Goal: Task Accomplishment & Management: Complete application form

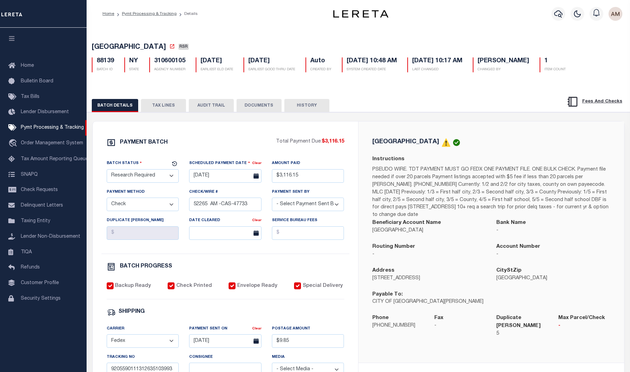
select select "RSR"
select select "CHK"
select select "[PERSON_NAME]"
select select "FDX"
click at [155, 105] on button "TAX LINES" at bounding box center [163, 105] width 45 height 13
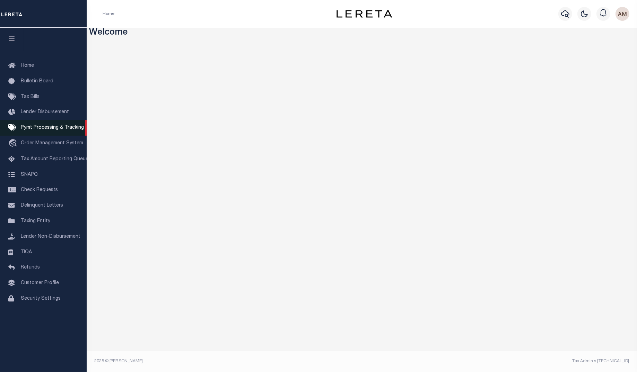
drag, startPoint x: 43, startPoint y: 130, endPoint x: 52, endPoint y: 130, distance: 9.4
click at [43, 130] on span "Pymt Processing & Tracking" at bounding box center [52, 127] width 63 height 5
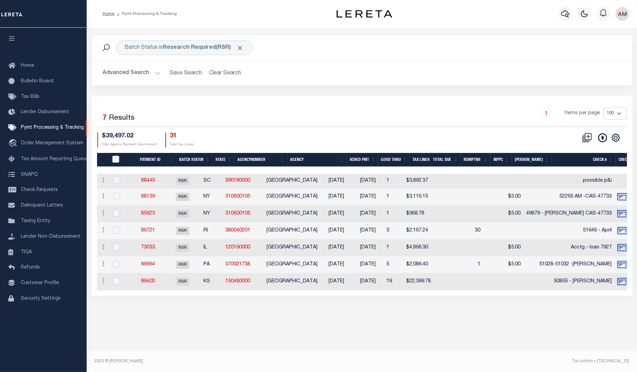
click at [159, 57] on div "Batch Status is Research Required(RSR) Search" at bounding box center [362, 48] width 540 height 26
click at [154, 50] on div "Batch Status is Research Required(RSR)" at bounding box center [184, 48] width 136 height 15
select select "RSR"
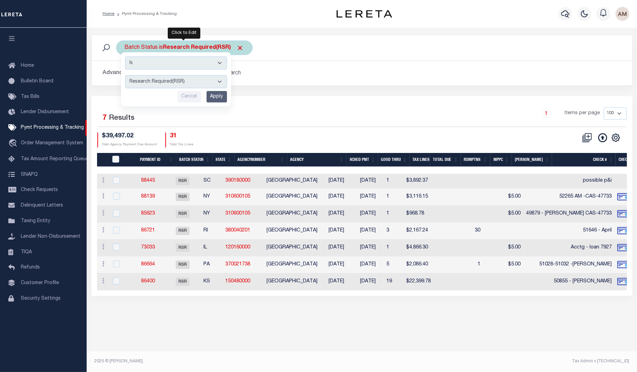
click at [161, 81] on select "Awaiting Funds (AWF) Cleared and Complete (CAC) New Check Needed (NCN) Payment …" at bounding box center [176, 81] width 102 height 13
click at [361, 82] on div "Advanced Search Save Search Clear Search PayeeSearchTable_dynamictable_____Defa…" at bounding box center [362, 73] width 540 height 25
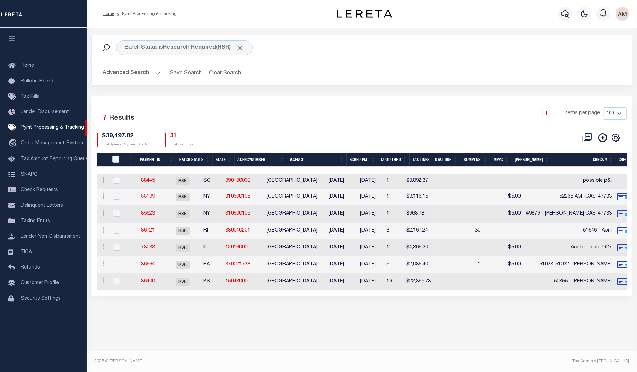
click at [151, 197] on link "88139" at bounding box center [148, 196] width 14 height 5
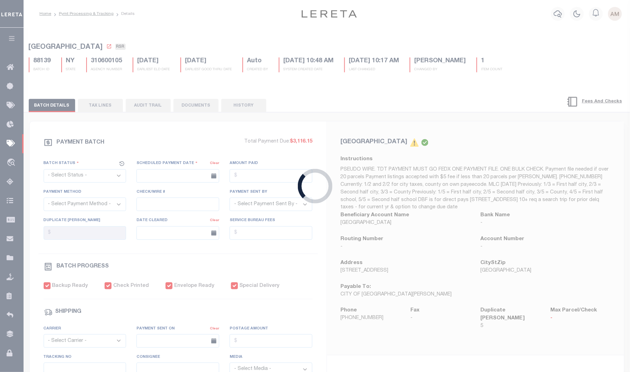
select select "RSR"
type input "[DATE]"
type input "$3,116.15"
select select "CHK"
type input "52265 AM -CAS-47733"
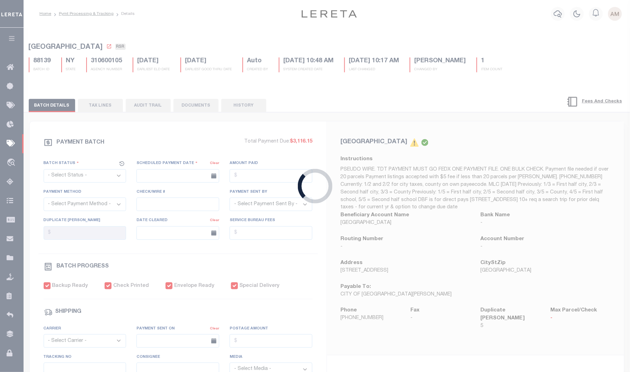
select select "[PERSON_NAME]"
checkbox input "true"
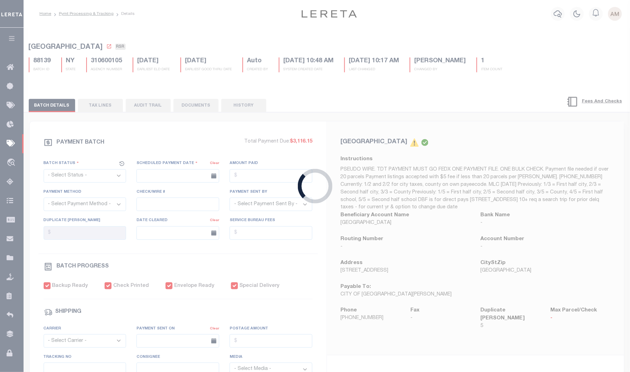
select select "FDX"
type input "[DATE]"
type input "$9.85"
type input "9205590111312635103993"
type input "1"
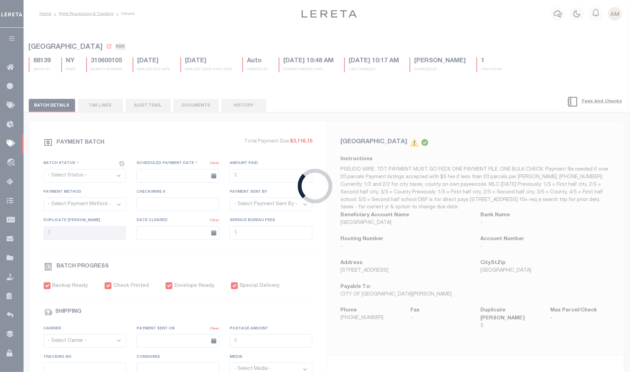
radio input "true"
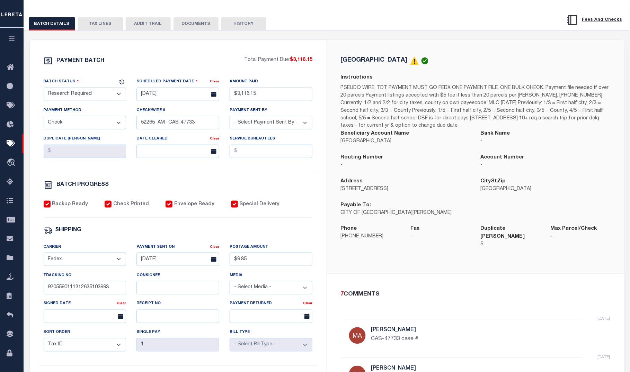
scroll to position [43, 0]
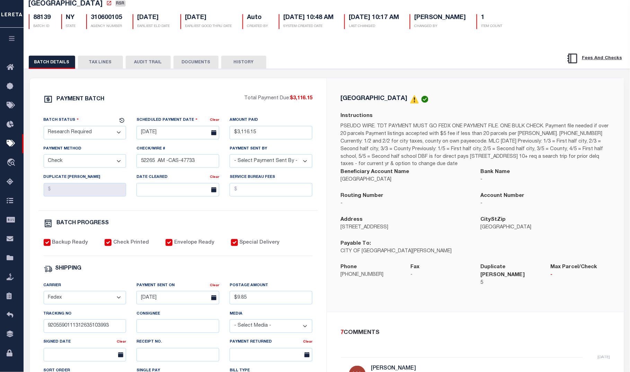
click at [108, 59] on button "TAX LINES" at bounding box center [100, 62] width 45 height 13
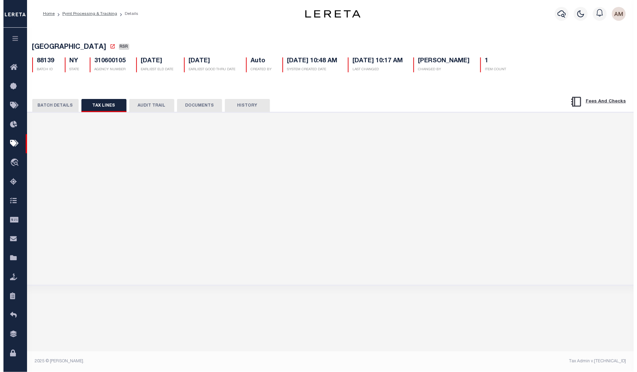
scroll to position [0, 0]
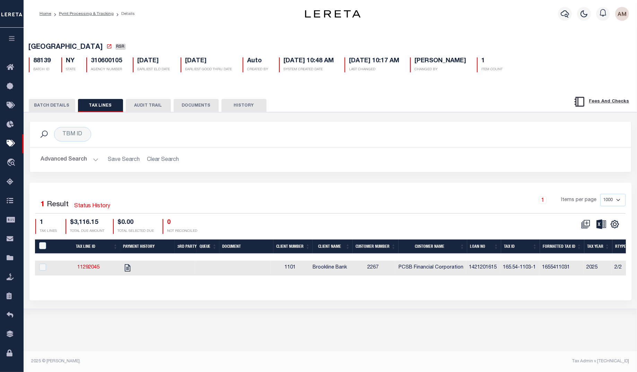
drag, startPoint x: 283, startPoint y: 26, endPoint x: 395, endPoint y: 2, distance: 114.5
click at [285, 26] on div "Home Pymt Processing & Tracking Details Profile" at bounding box center [330, 14] width 613 height 28
